Goal: Task Accomplishment & Management: Manage account settings

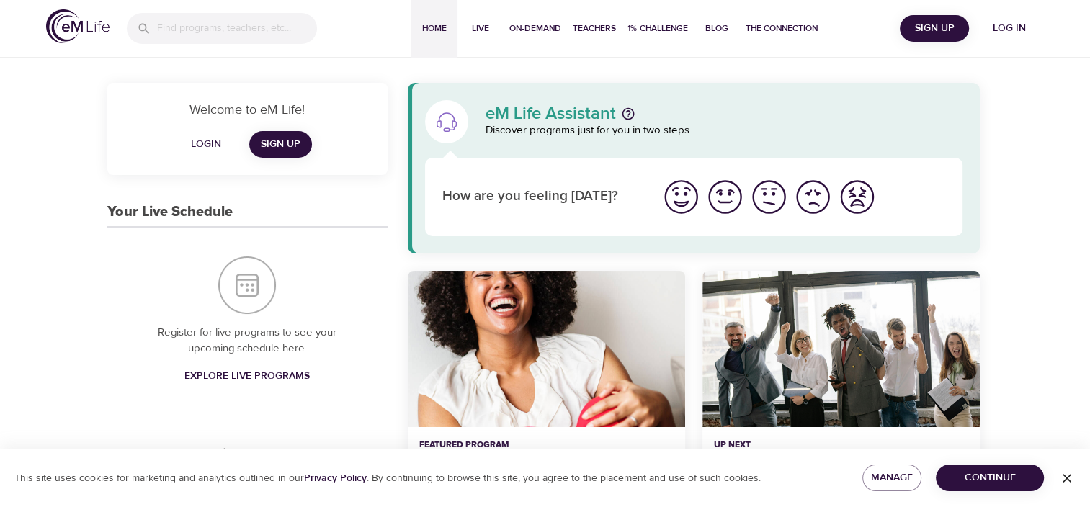
click at [211, 143] on span "Login" at bounding box center [206, 144] width 35 height 18
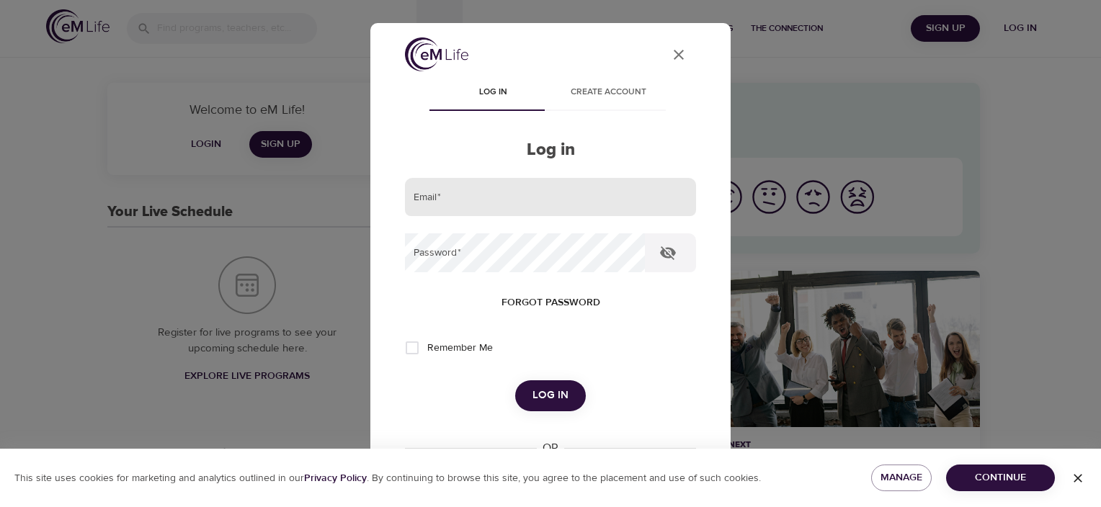
click at [449, 204] on input "email" at bounding box center [550, 197] width 291 height 39
type input "[EMAIL_ADDRESS][DOMAIN_NAME]"
click at [515, 380] on button "Log in" at bounding box center [550, 395] width 71 height 30
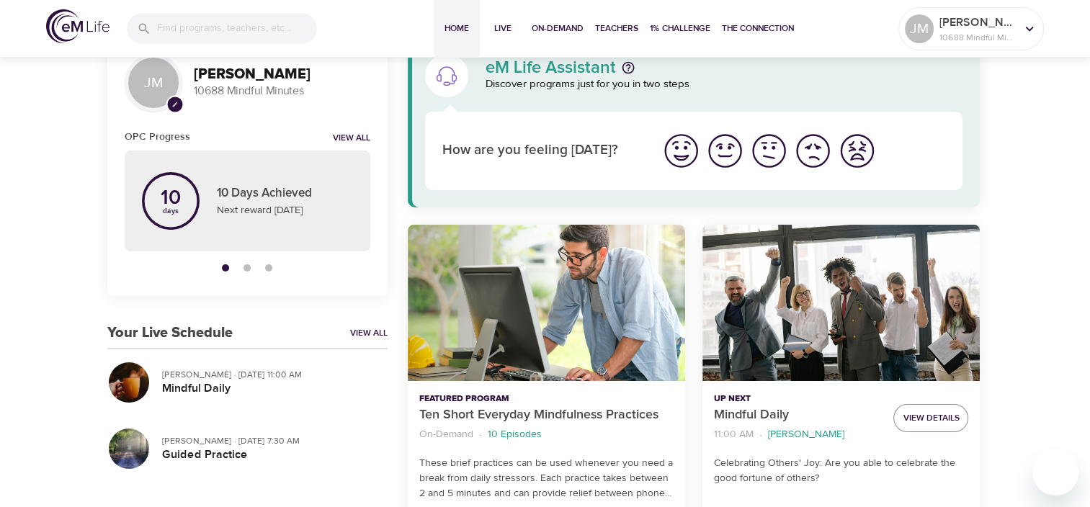
scroll to position [72, 0]
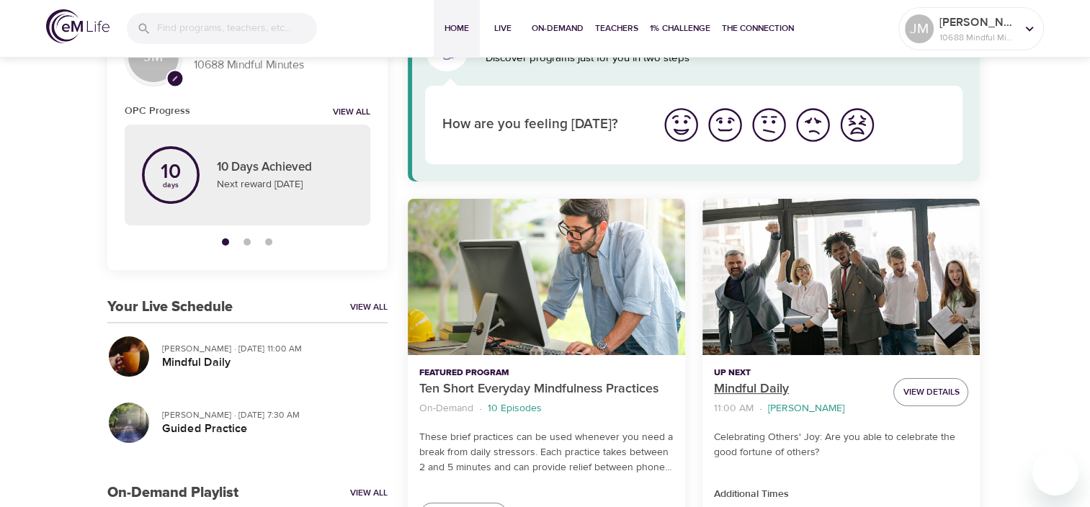
click at [740, 385] on p "Mindful Daily" at bounding box center [798, 389] width 168 height 19
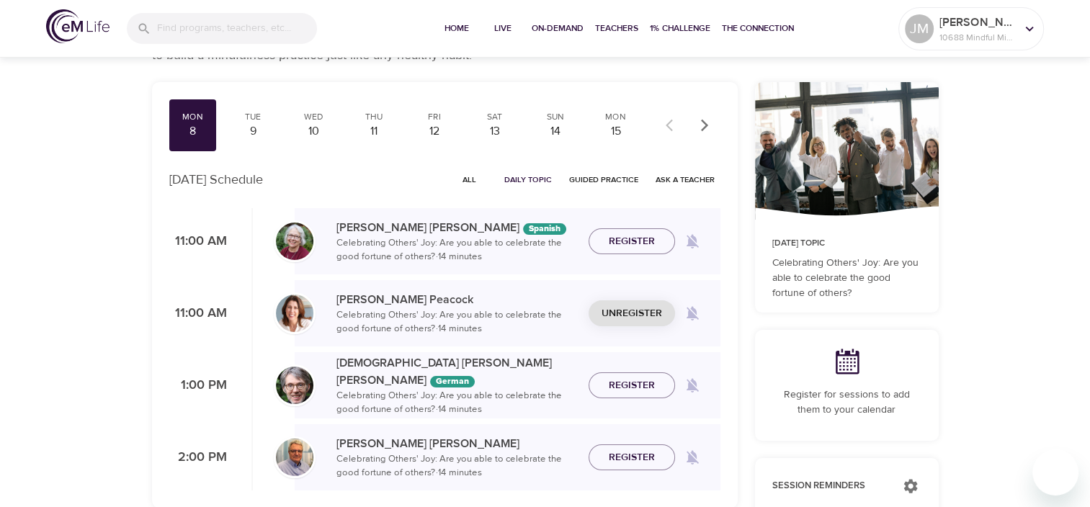
click at [629, 313] on span "Unregister" at bounding box center [631, 314] width 61 height 18
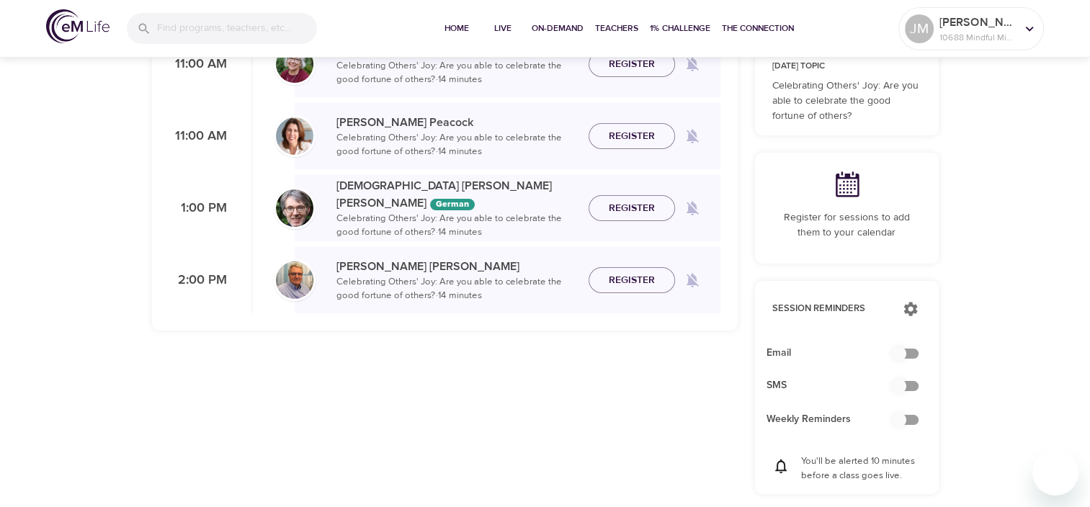
scroll to position [288, 0]
